Goal: Find specific page/section: Find specific page/section

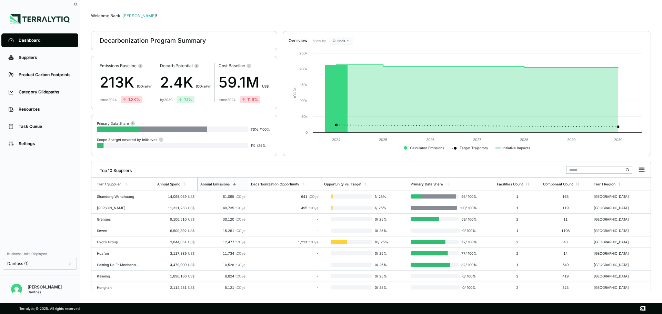
click at [71, 270] on div "Business Units Displayed Danfoss (1) [PERSON_NAME]" at bounding box center [40, 275] width 80 height 56
click at [71, 265] on icon at bounding box center [70, 264] width 6 height 6
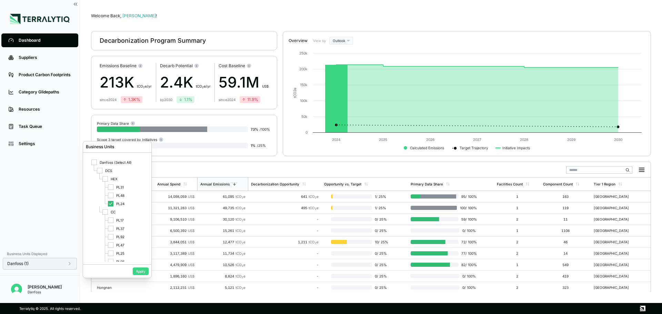
scroll to position [7, 0]
click at [141, 269] on button "Apply" at bounding box center [141, 272] width 16 height 8
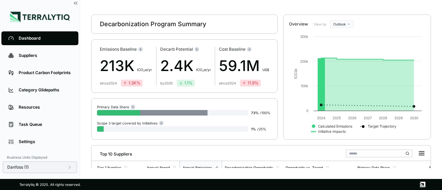
scroll to position [86, 0]
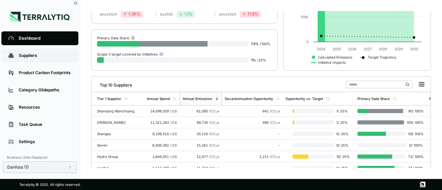
click at [28, 55] on div "Suppliers" at bounding box center [45, 56] width 53 height 6
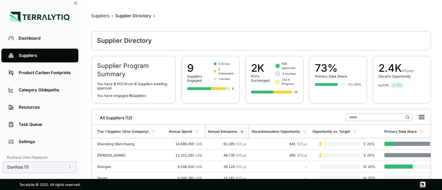
click at [70, 169] on icon at bounding box center [70, 168] width 6 height 6
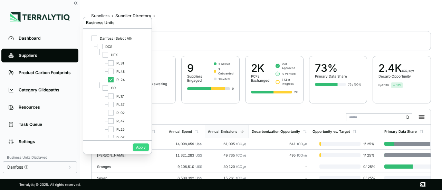
click at [137, 148] on button "Apply" at bounding box center [141, 147] width 16 height 8
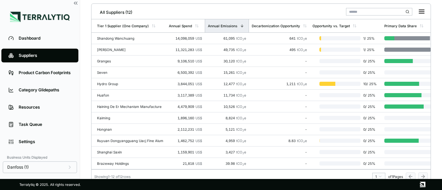
scroll to position [111, 0]
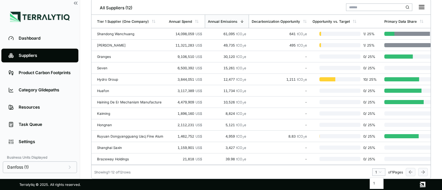
click at [376, 171] on html "Dashboard Suppliers Product Carbon Footprints Category Glidepaths Resources Tas…" at bounding box center [221, 95] width 442 height 190
click at [258, 112] on div "-" at bounding box center [278, 113] width 55 height 4
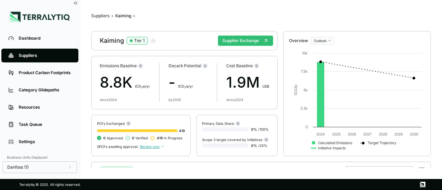
click at [215, 159] on div "Components Initiatives Component Component ID Annual Spend Annual Emissions Pro…" at bounding box center [260, 163] width 339 height 9
click at [75, 168] on div "Danfoss (1)" at bounding box center [40, 167] width 74 height 12
click at [72, 168] on icon at bounding box center [70, 168] width 6 height 6
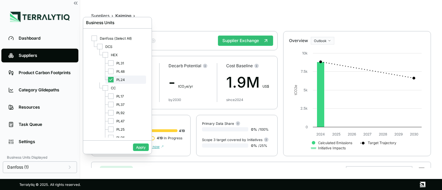
click at [111, 82] on icon at bounding box center [111, 80] width 4 height 4
click at [110, 57] on div at bounding box center [111, 56] width 6 height 6
click at [138, 147] on button "Apply" at bounding box center [141, 147] width 16 height 8
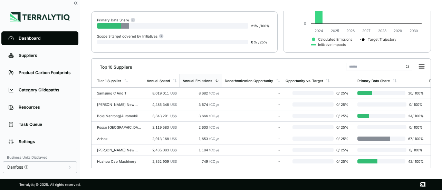
scroll to position [155, 0]
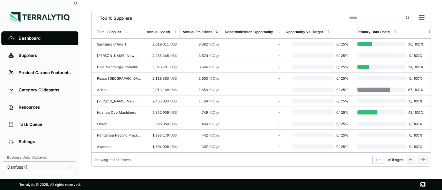
click at [376, 160] on html "Dashboard Suppliers Product Carbon Footprints Category Glidepaths Resources Tas…" at bounding box center [221, 95] width 442 height 190
